Goal: Information Seeking & Learning: Learn about a topic

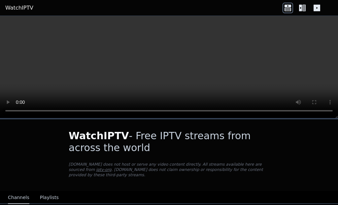
scroll to position [39, 0]
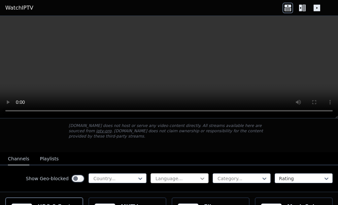
click at [205, 175] on icon at bounding box center [202, 178] width 7 height 7
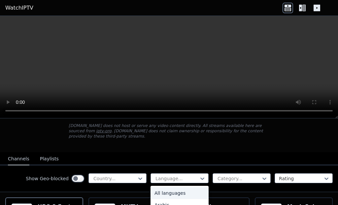
scroll to position [446, 0]
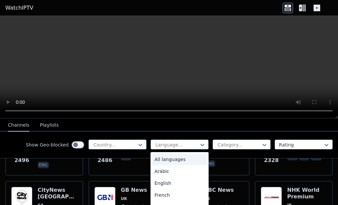
click at [162, 160] on div "All languages" at bounding box center [179, 159] width 58 height 12
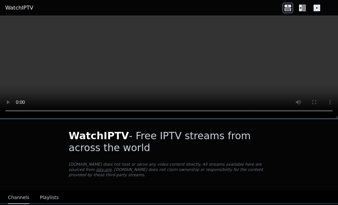
click at [41, 191] on button "Playlists" at bounding box center [49, 197] width 19 height 13
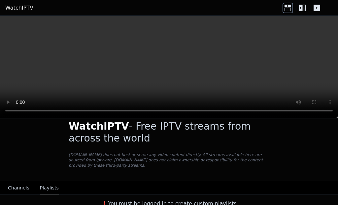
click at [15, 181] on button "Channels" at bounding box center [18, 187] width 21 height 13
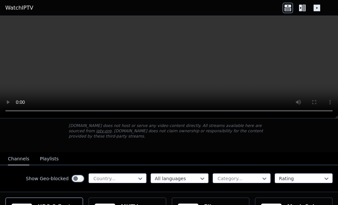
scroll to position [116, 0]
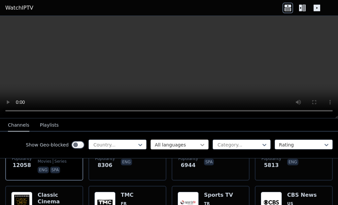
click at [202, 146] on icon at bounding box center [202, 144] width 7 height 7
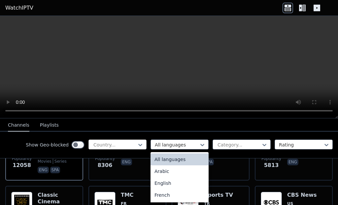
click at [132, 144] on div at bounding box center [115, 144] width 44 height 7
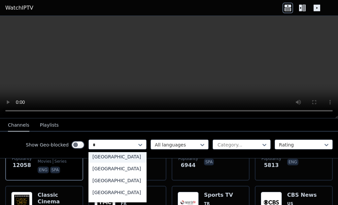
scroll to position [0, 0]
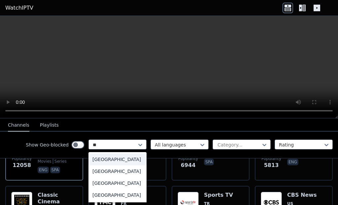
type input "*"
type input "***"
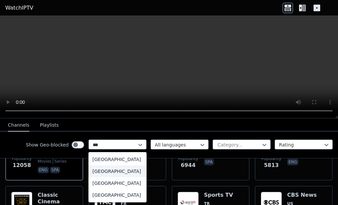
click at [103, 171] on div "[GEOGRAPHIC_DATA]" at bounding box center [117, 171] width 58 height 12
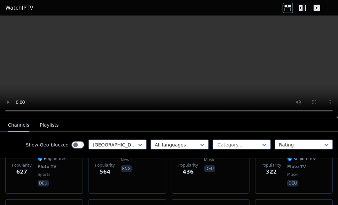
scroll to position [162, 0]
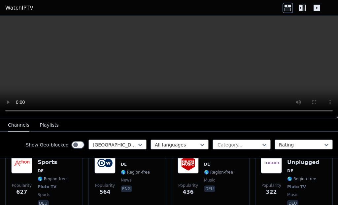
click at [301, 8] on icon at bounding box center [300, 8] width 3 height 7
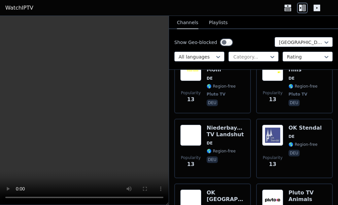
scroll to position [3174, 0]
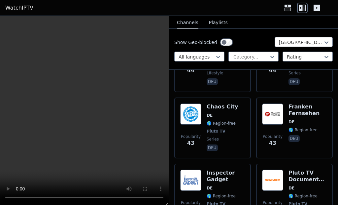
click at [214, 19] on button "Playlists" at bounding box center [218, 22] width 19 height 13
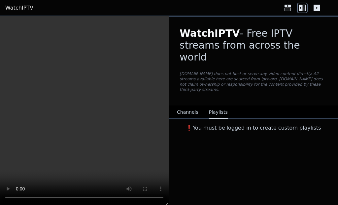
scroll to position [0, 0]
click at [188, 106] on button "Channels" at bounding box center [187, 112] width 21 height 13
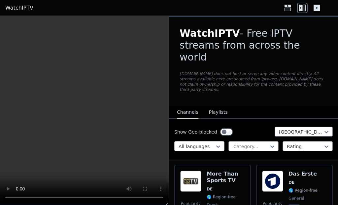
click at [203, 143] on div at bounding box center [196, 146] width 36 height 7
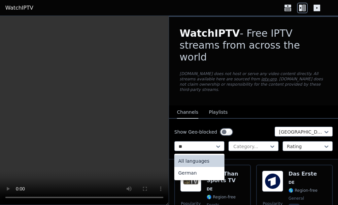
type input "**"
click at [262, 86] on div "WatchIPTV - Free IPTV streams from across the world [DOMAIN_NAME] does not host…" at bounding box center [253, 61] width 169 height 88
